Goal: Find specific page/section: Find specific page/section

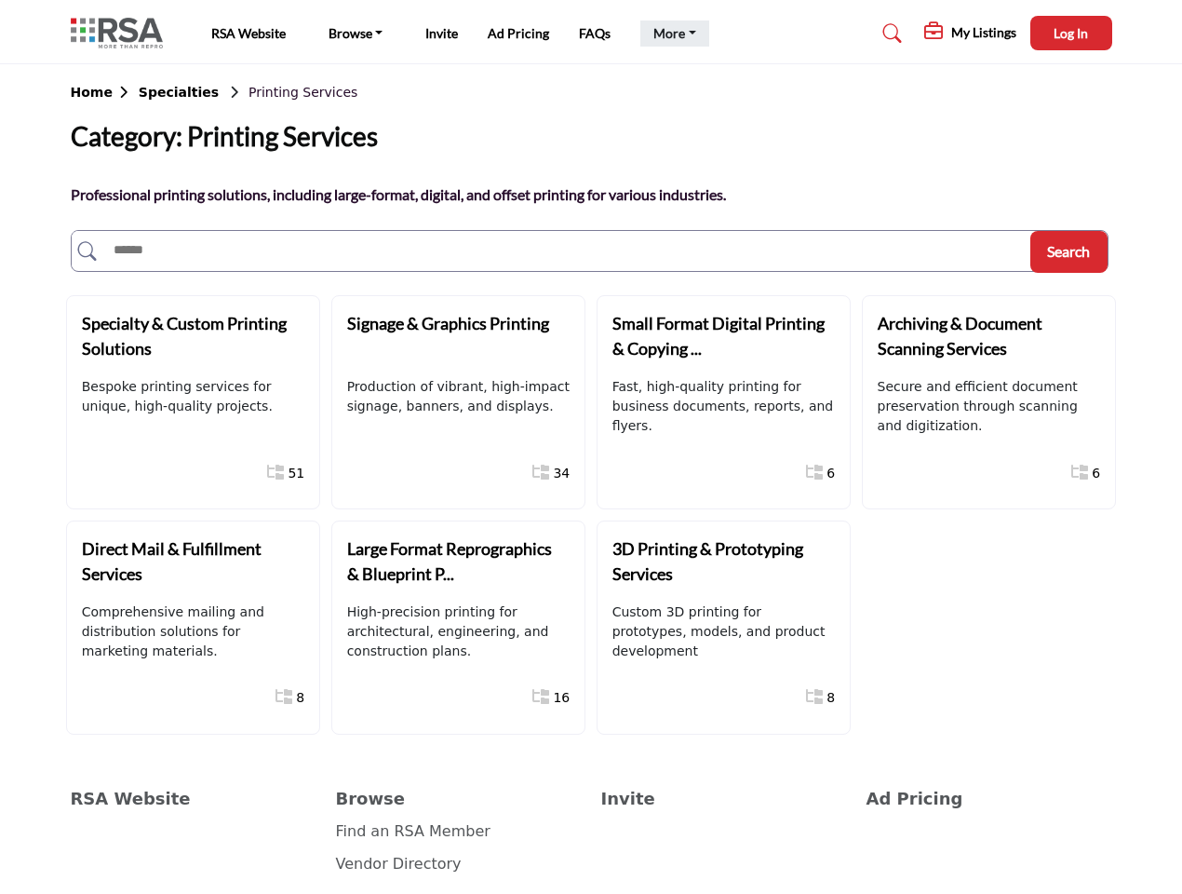
click at [672, 34] on link "More" at bounding box center [674, 33] width 69 height 26
click at [1071, 33] on span "Log In" at bounding box center [1071, 33] width 34 height 16
click at [103, 92] on b "Home" at bounding box center [105, 92] width 68 height 15
click at [169, 92] on b "Specialties" at bounding box center [179, 92] width 80 height 15
click at [1069, 251] on span "Search" at bounding box center [1068, 251] width 43 height 18
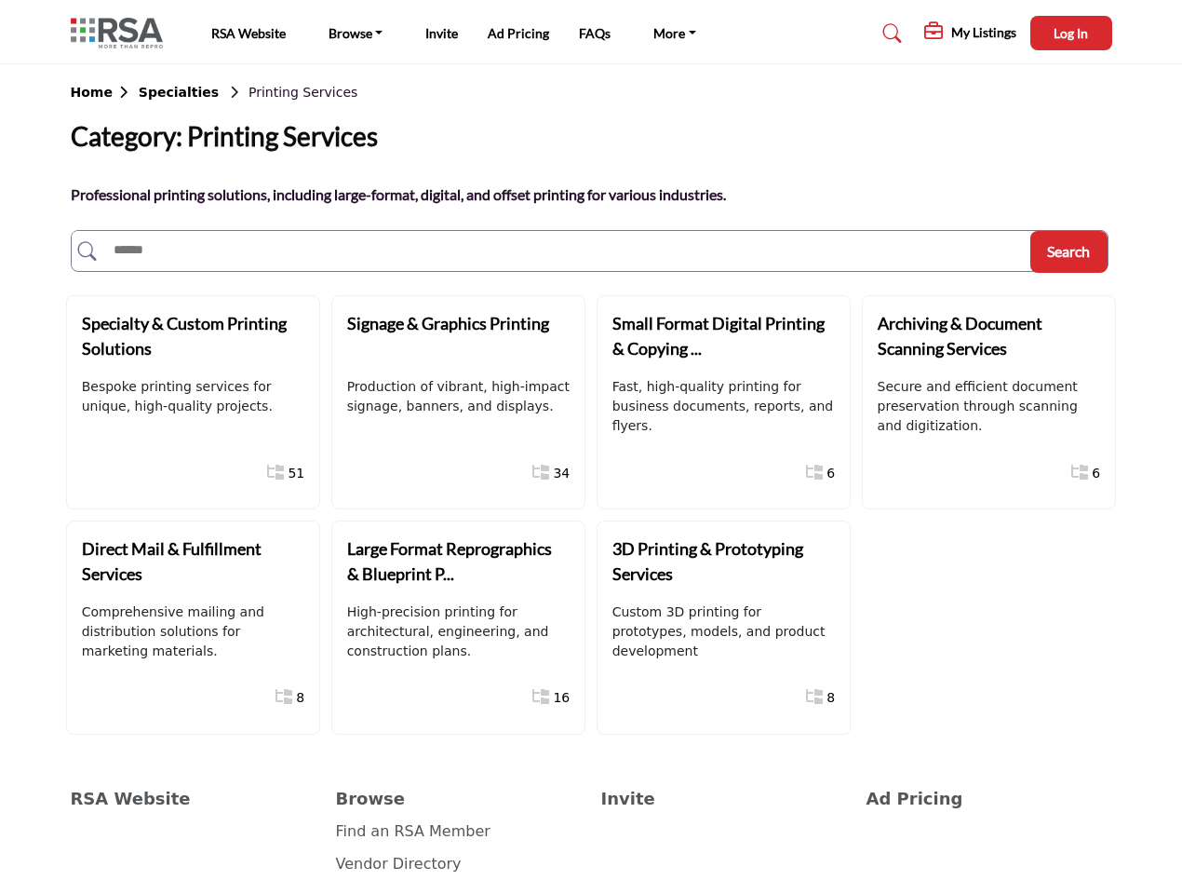
click at [191, 336] on div "Specialty & Custom Printing Solutions" at bounding box center [191, 336] width 218 height 51
click at [456, 336] on div "Signage & Graphics Printing" at bounding box center [456, 336] width 218 height 51
click at [721, 336] on div "Small Format Digital Printing & Copying ..." at bounding box center [721, 336] width 218 height 51
click at [987, 336] on div "Archiving & Document Scanning Services" at bounding box center [988, 337] width 218 height 51
click at [191, 561] on div "Direct Mail & Fulfillment Services" at bounding box center [191, 561] width 218 height 51
